Goal: Task Accomplishment & Management: Use online tool/utility

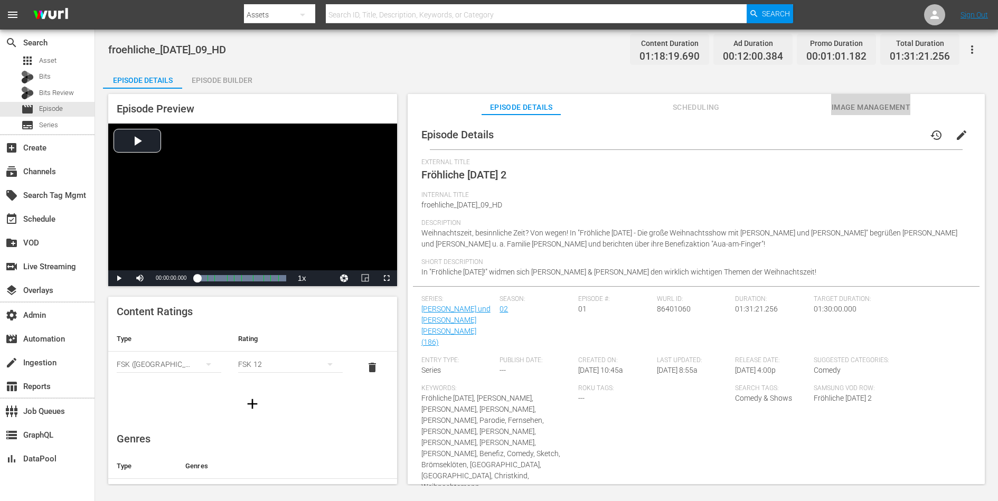
click at [852, 113] on span "Image Management" at bounding box center [870, 107] width 79 height 13
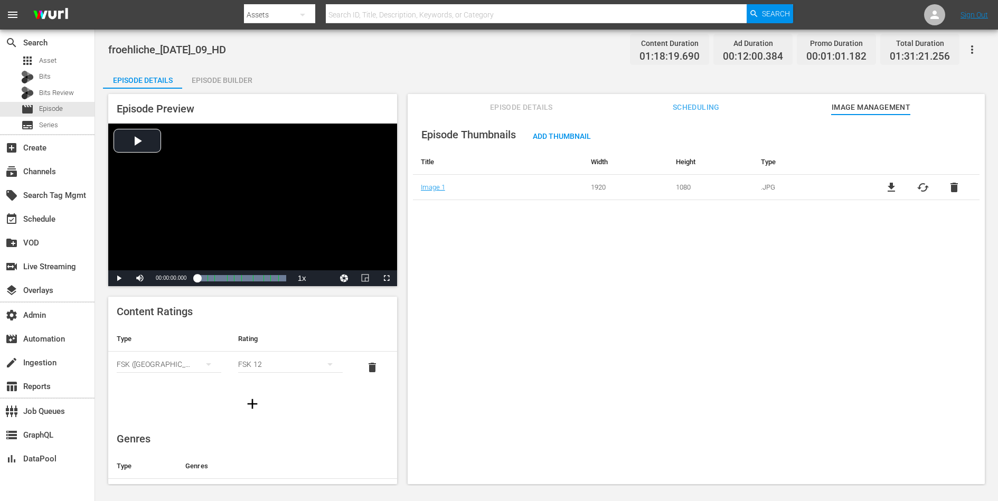
click at [226, 82] on div "Episode Builder" at bounding box center [221, 80] width 79 height 25
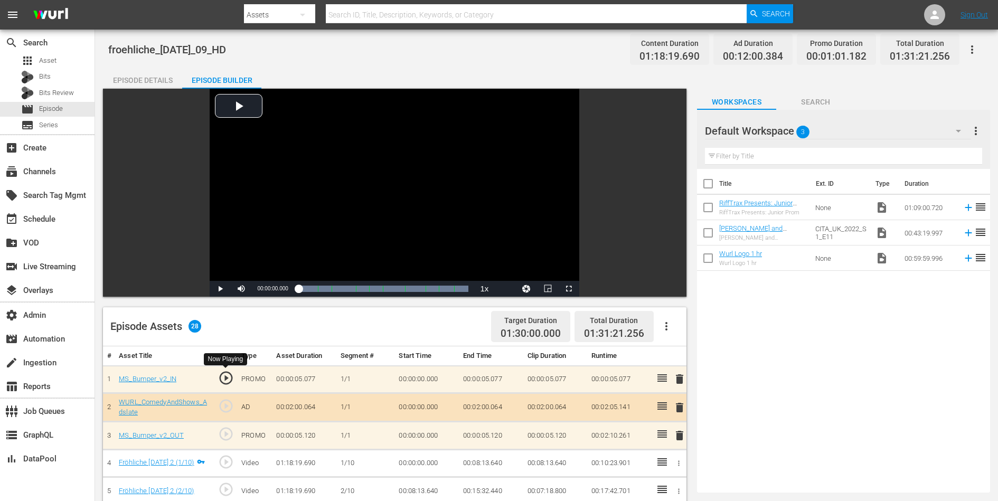
click at [227, 373] on span "play_circle_outline" at bounding box center [226, 378] width 16 height 16
click at [263, 121] on div "Video Player" at bounding box center [395, 185] width 370 height 192
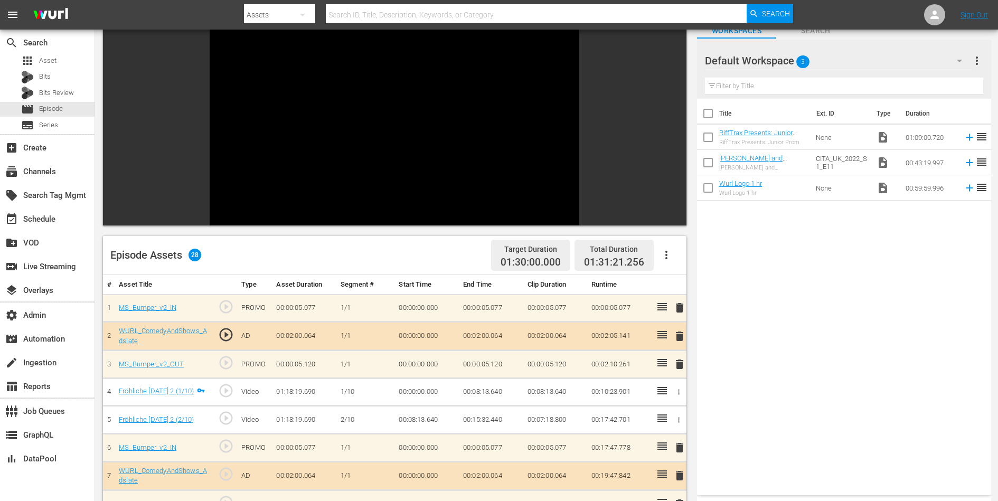
scroll to position [77, 0]
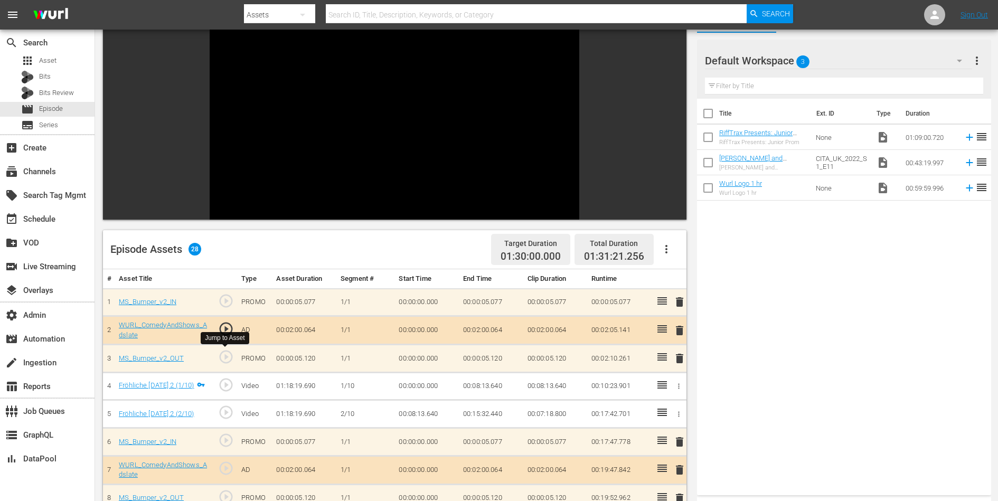
click at [228, 358] on span "play_circle_outline" at bounding box center [226, 357] width 16 height 16
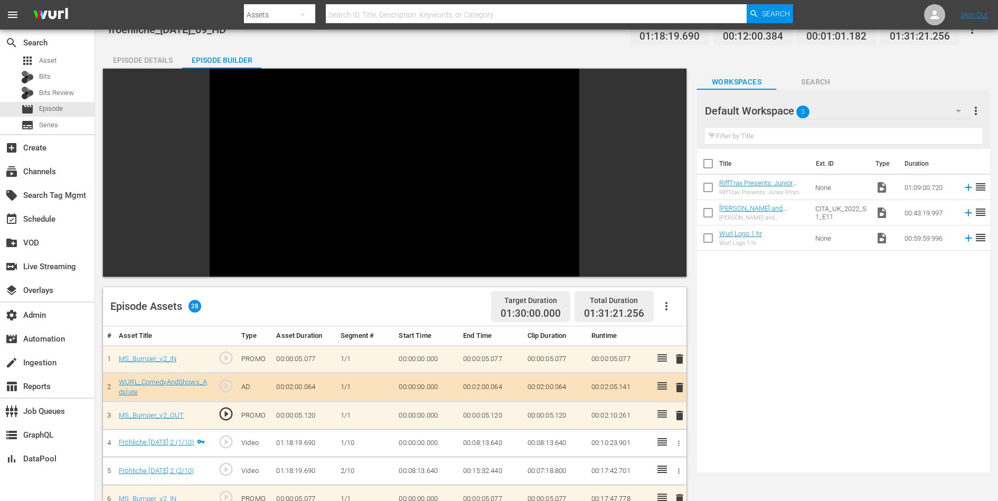
scroll to position [18, 0]
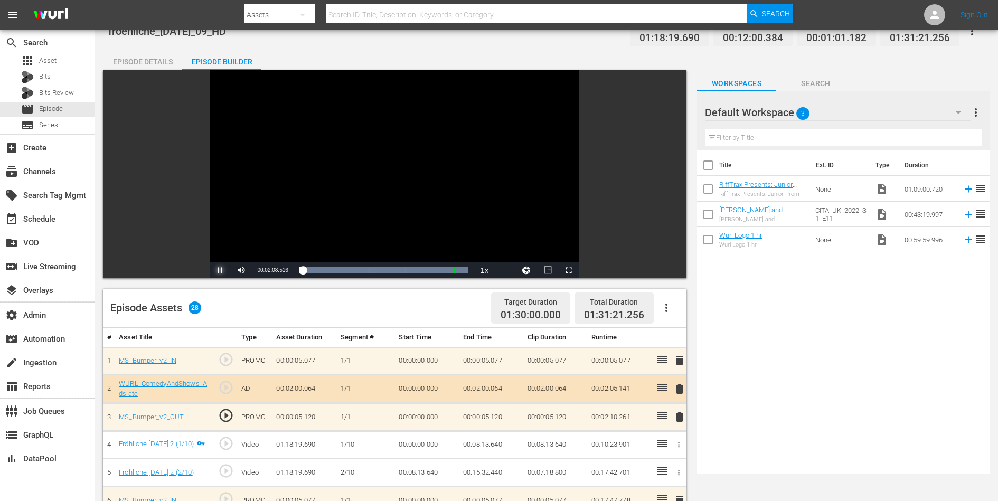
click at [220, 270] on span "Video Player" at bounding box center [220, 270] width 0 height 0
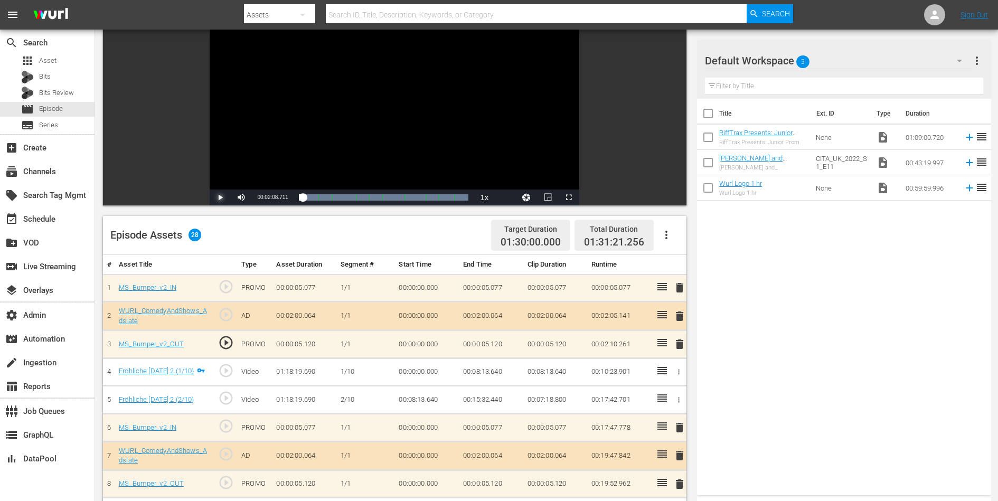
scroll to position [0, 0]
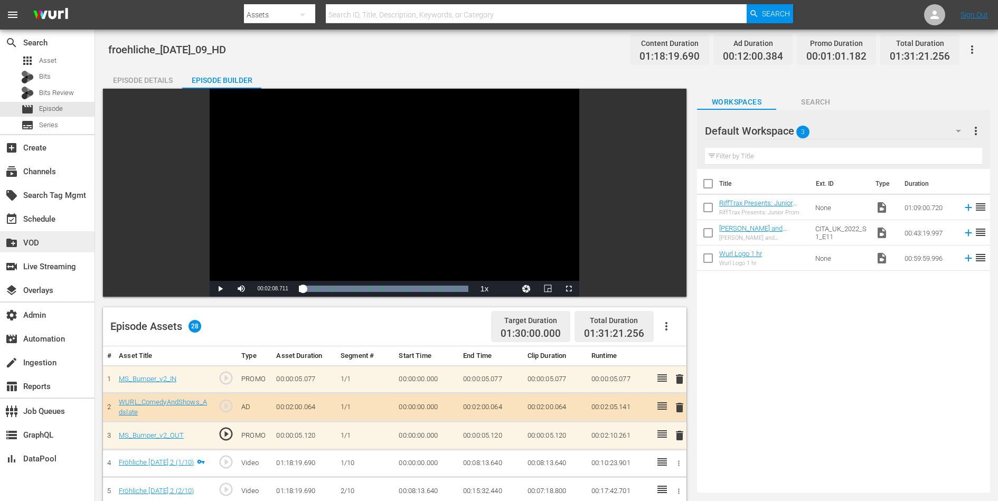
click at [32, 232] on div "create_new_folder VOD" at bounding box center [47, 241] width 95 height 21
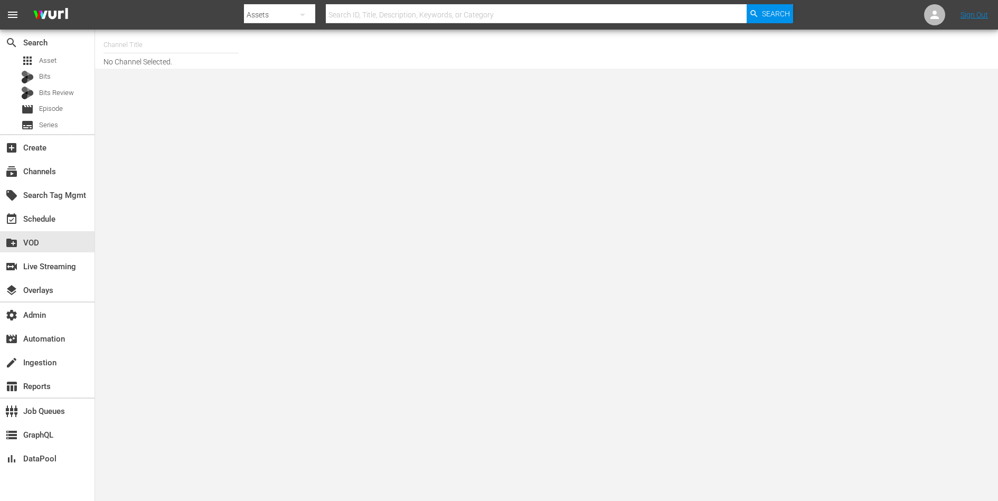
click at [149, 46] on input "text" at bounding box center [171, 44] width 135 height 25
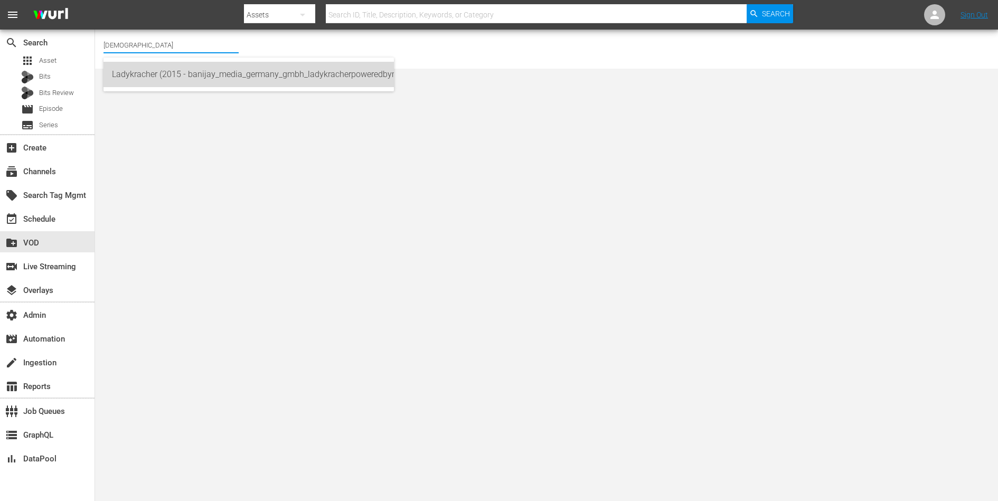
click at [169, 74] on div "Ladykracher (2015 - banijay_media_germany_gmbh_ladykracherpoweredbymyspass_1)" at bounding box center [249, 74] width 274 height 25
type input "Ladykracher (2015 - banijay_media_germany_gmbh_ladykracherpoweredbymyspass_1)"
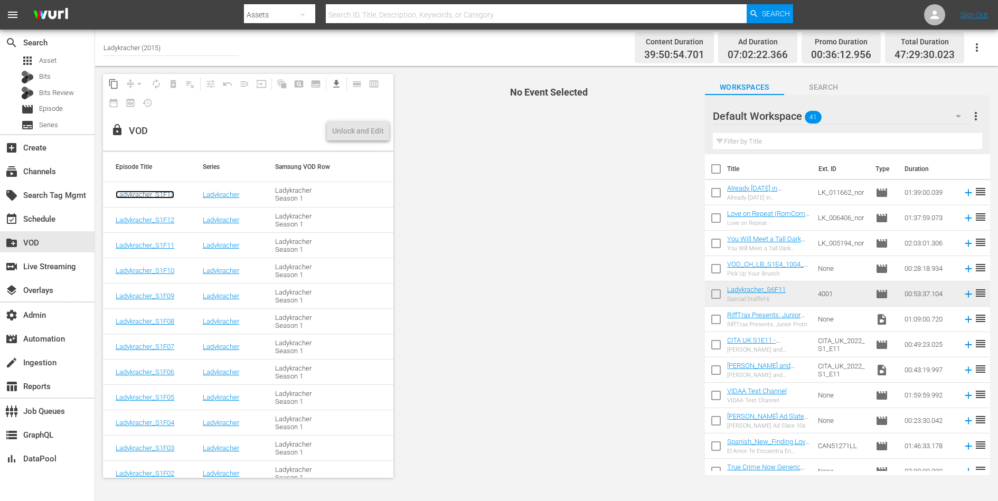
click at [153, 194] on link "Ladykracher_S1F13" at bounding box center [145, 195] width 59 height 8
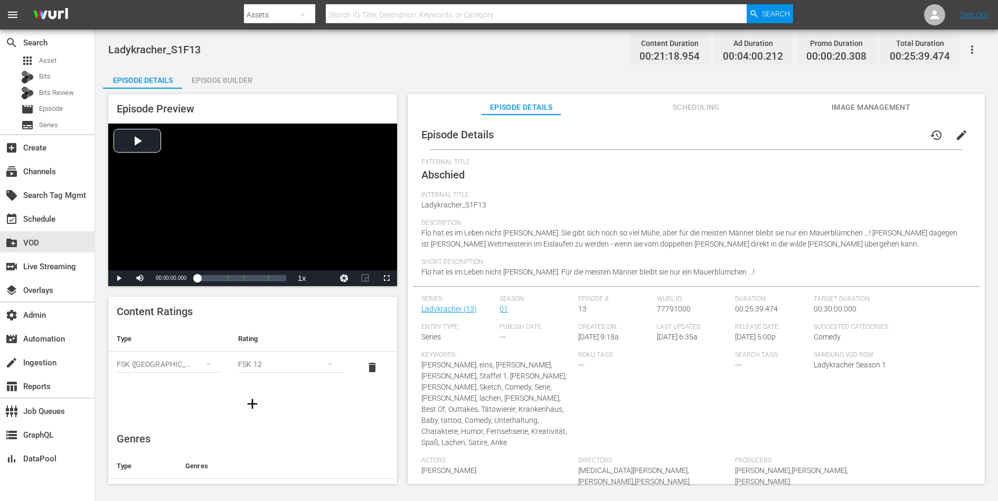
click at [240, 79] on div "Episode Builder" at bounding box center [221, 80] width 79 height 25
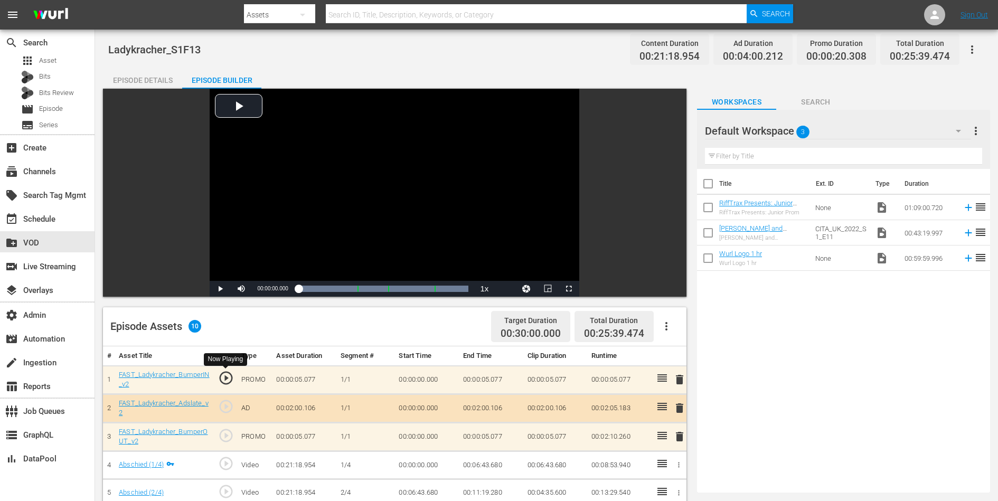
click at [221, 377] on span "play_circle_outline" at bounding box center [226, 378] width 16 height 16
click at [220, 289] on span "Video Player" at bounding box center [220, 289] width 0 height 0
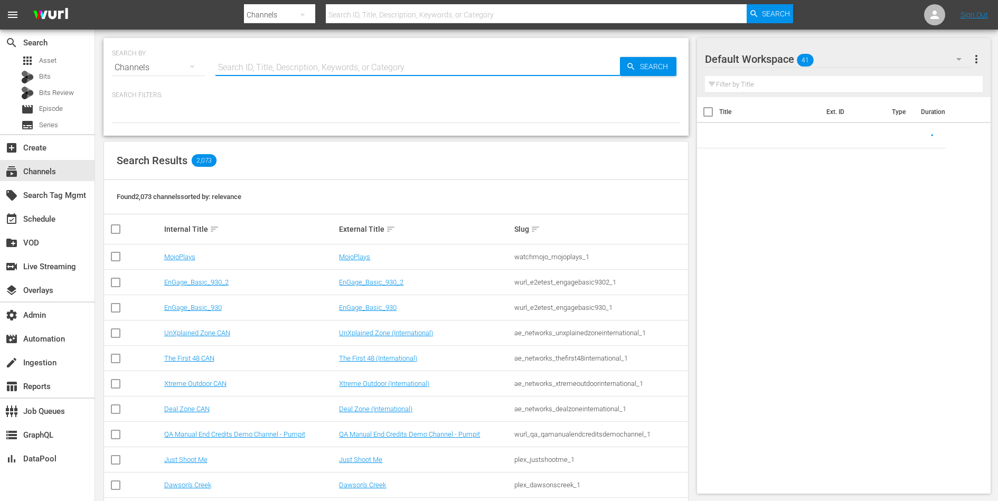
click at [278, 64] on input "text" at bounding box center [418, 67] width 405 height 25
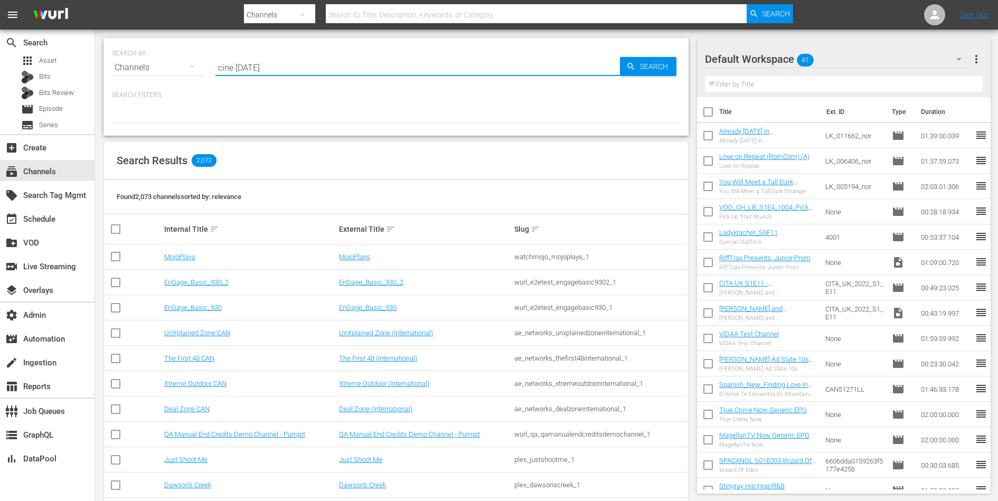
type input "cine [DATE]"
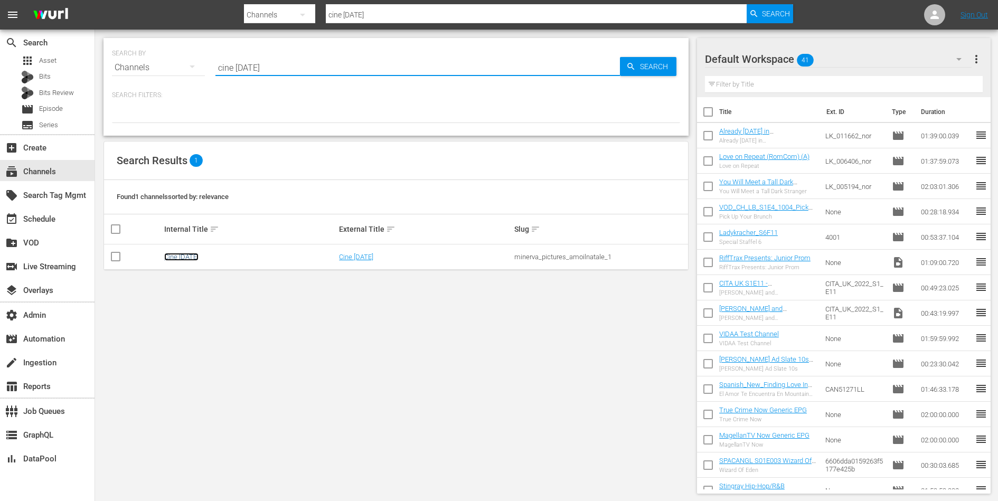
click at [181, 256] on link "Cine [DATE]" at bounding box center [181, 257] width 34 height 8
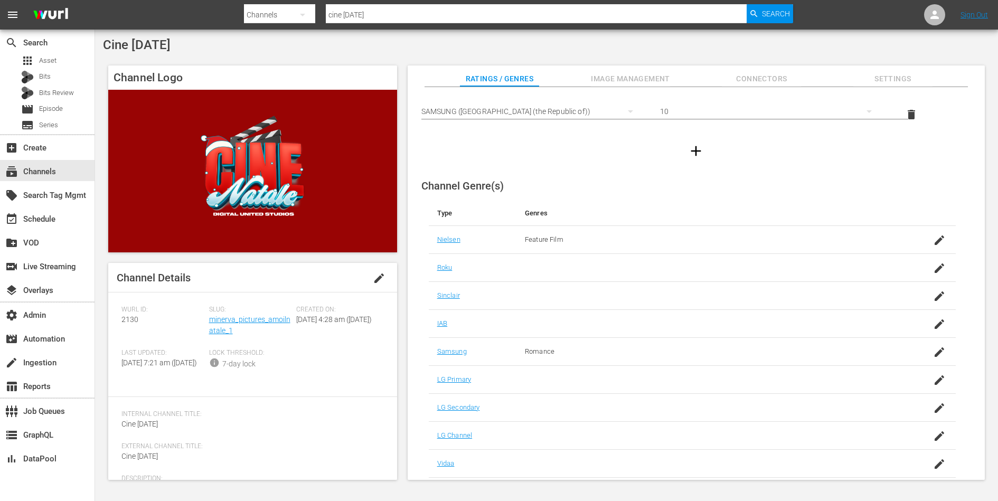
click at [619, 76] on span "Image Management" at bounding box center [630, 78] width 79 height 13
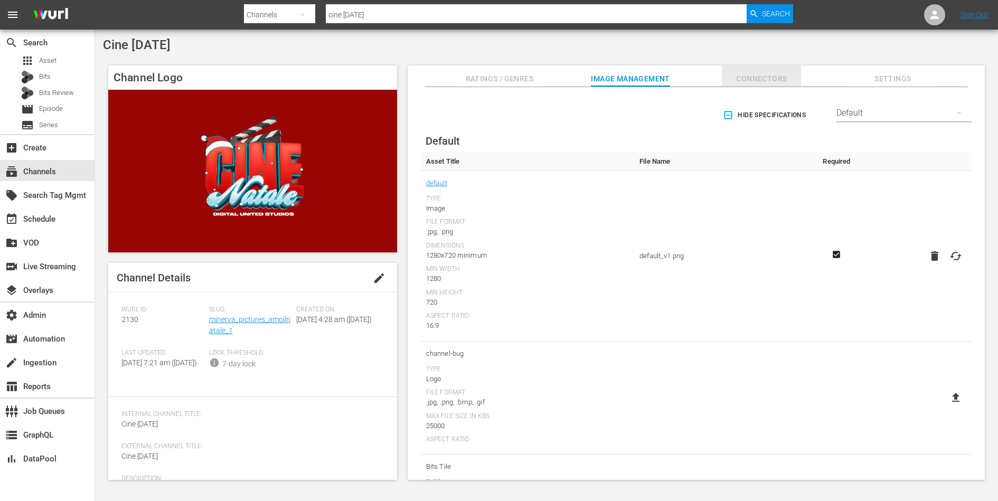
click at [736, 66] on button "Connectors" at bounding box center [761, 76] width 79 height 21
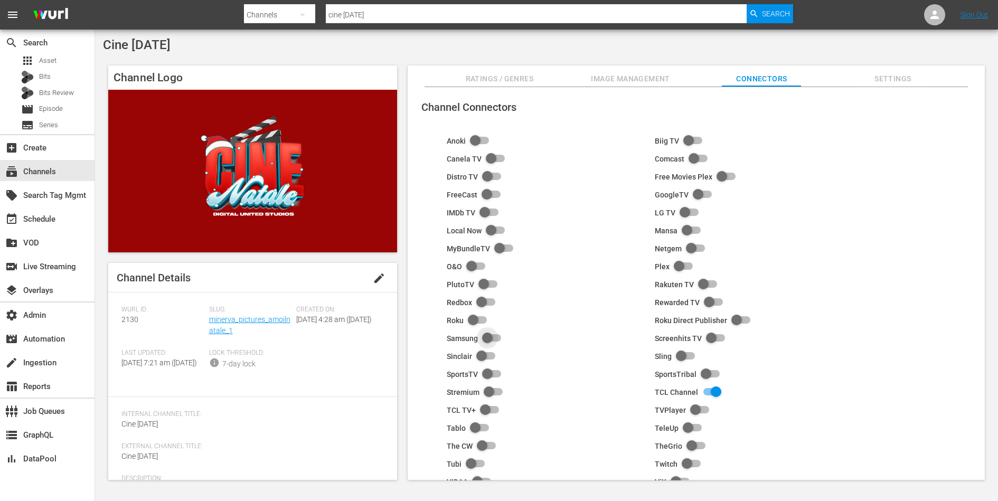
click at [486, 337] on input "checkbox" at bounding box center [489, 338] width 23 height 13
click at [896, 74] on span "Settings" at bounding box center [893, 78] width 79 height 13
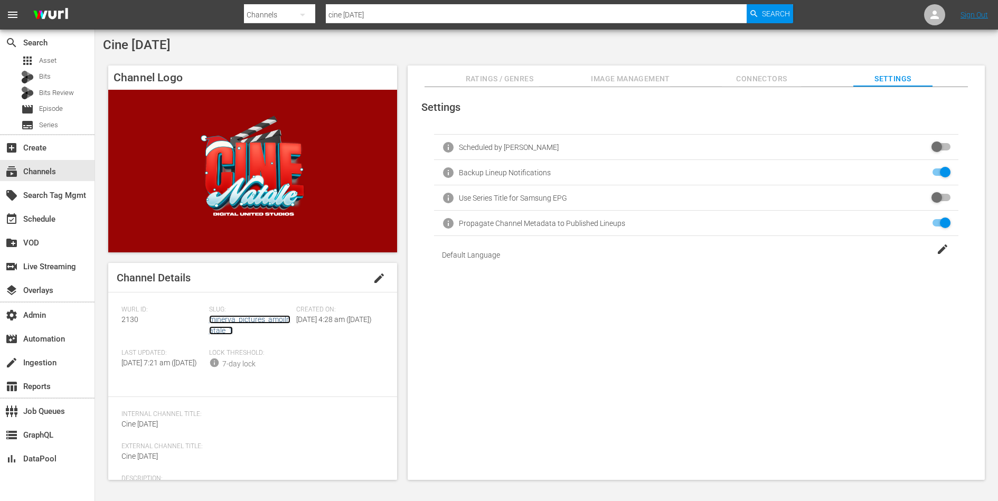
click at [247, 319] on link "minerva_pictures_amoilnatale_1" at bounding box center [249, 325] width 81 height 20
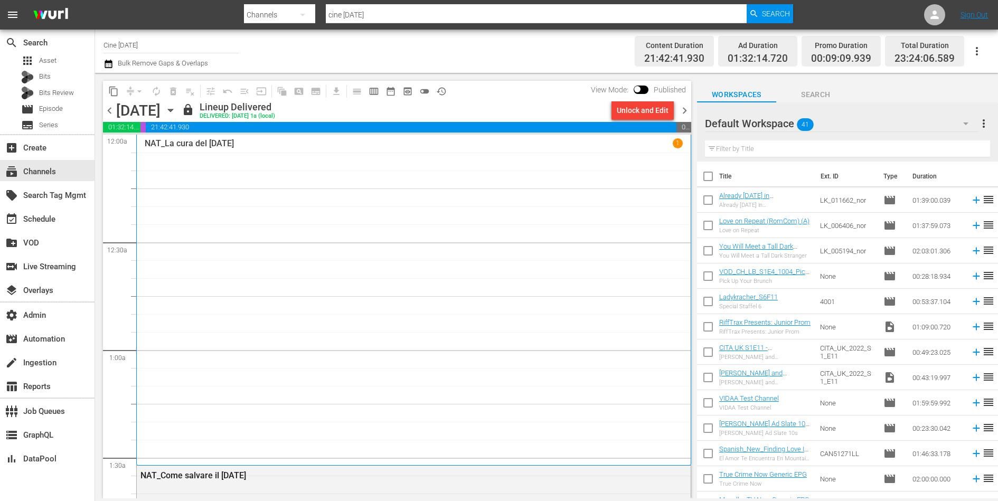
click at [251, 310] on div "NAT_La cura del [DATE] 1" at bounding box center [414, 299] width 538 height 323
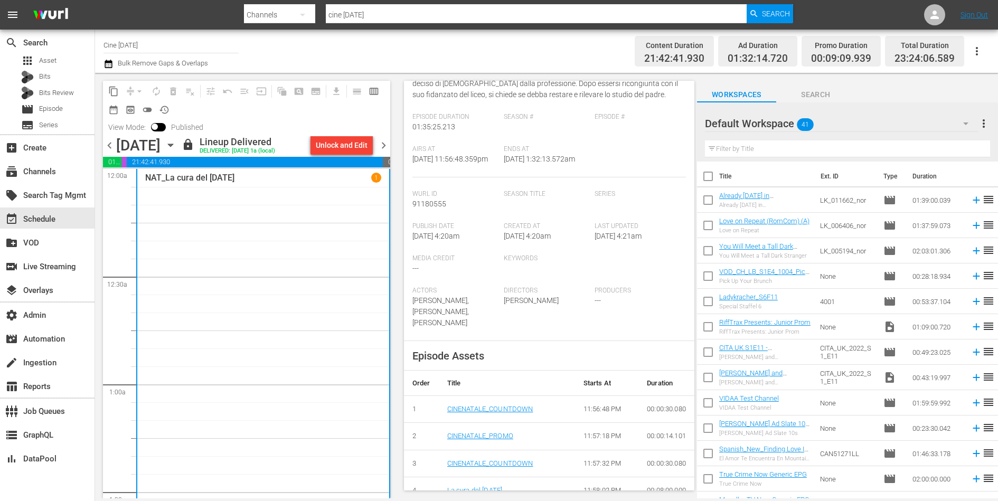
scroll to position [25, 0]
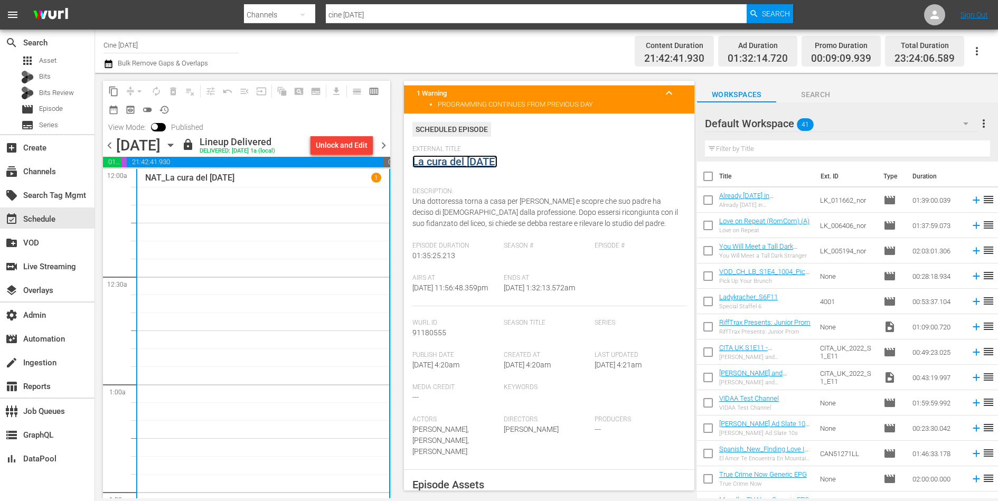
click at [441, 165] on link "La cura del [DATE]" at bounding box center [455, 161] width 85 height 13
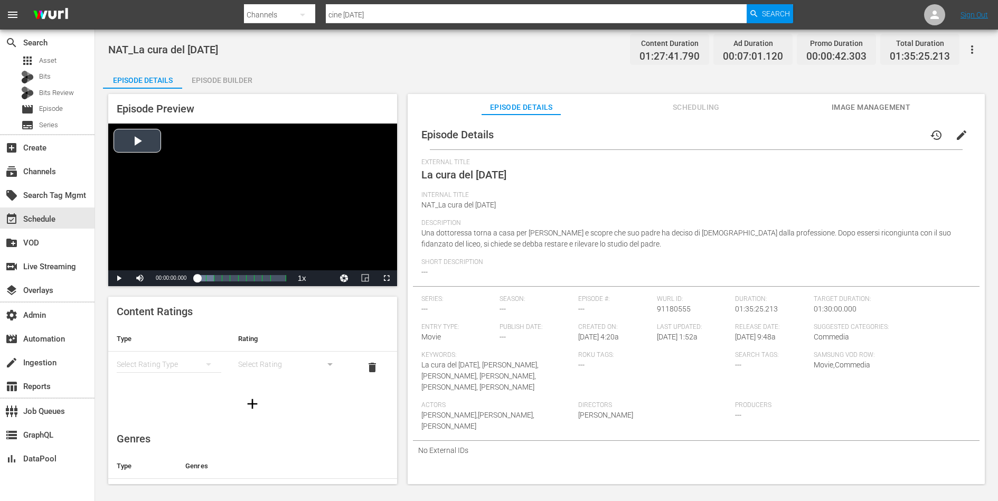
click at [213, 184] on div "Video Player" at bounding box center [252, 197] width 289 height 147
click at [243, 278] on div "Loaded : 100.00% 00:49:24.842 La cura del [DATE] (6/10) 00:00:17.429 Cue Point …" at bounding box center [241, 278] width 89 height 11
click at [280, 277] on div "01:29:10.347 La cura del [DATE] (10/10)" at bounding box center [280, 278] width 1 height 11
click at [222, 278] on div "Loaded : 93.82% 00:27:06.096 La cura del [DATE] (4/10) 01:21:58.181 [GEOGRAPHIC…" at bounding box center [241, 278] width 89 height 11
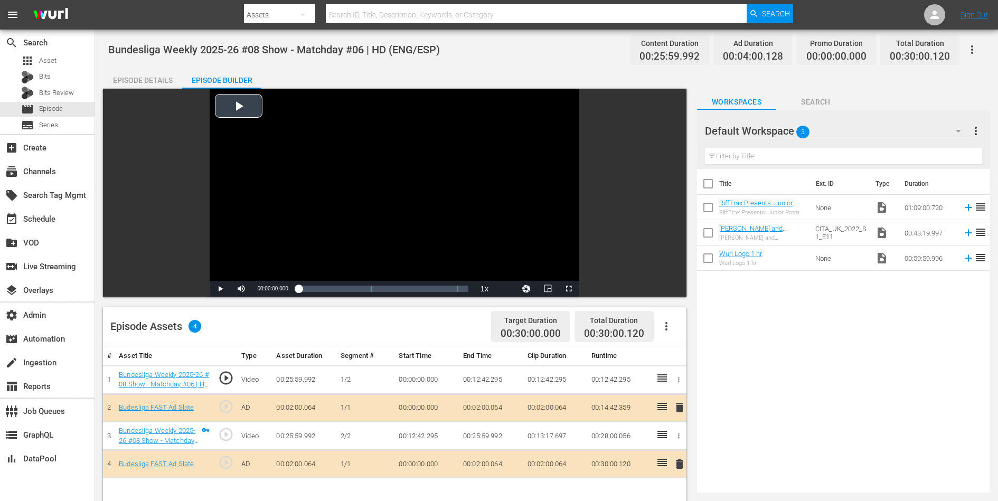
click at [236, 101] on div "Video Player" at bounding box center [395, 185] width 370 height 192
click at [330, 285] on div "00:05:29.835 Bundesliga Weekly 2025-26 #08 Show - Matchday #06 | HD (ENG/ESP) (…" at bounding box center [330, 289] width 1 height 11
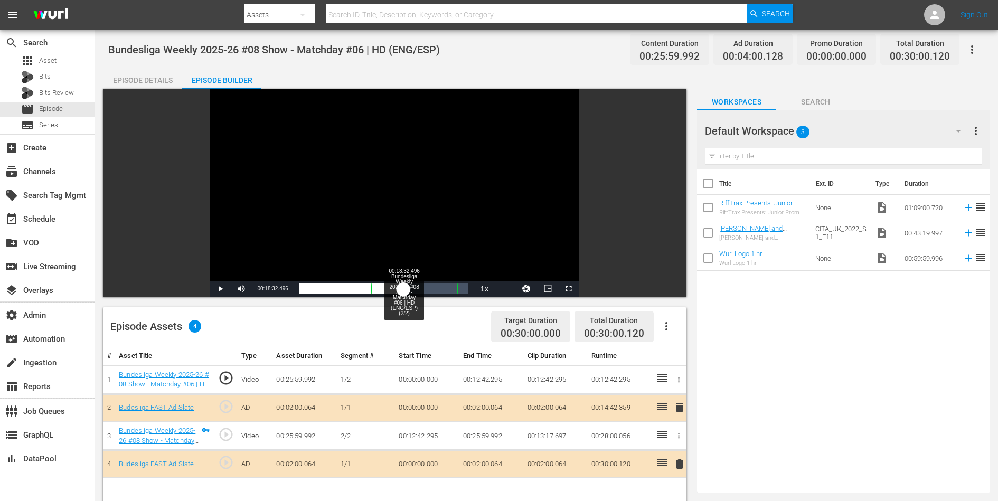
click at [404, 285] on div "Loaded : 22.32% 00:18:32.496 Bundesliga Weekly 2025-26 #08 Show - Matchday #06 …" at bounding box center [384, 289] width 170 height 11
